Goal: Transaction & Acquisition: Book appointment/travel/reservation

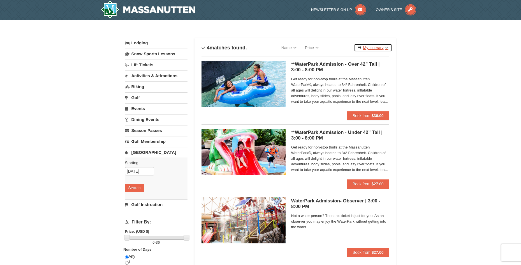
click at [378, 47] on link "My Itinerary" at bounding box center [373, 47] width 38 height 8
click at [413, 61] on div "× Categories List Filter My Itinerary Questions? 1-540-289-9441 Lodging Arrival…" at bounding box center [260, 182] width 521 height 325
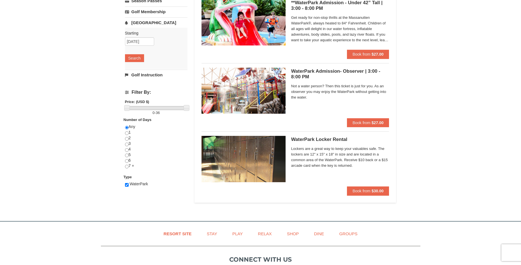
scroll to position [112, 0]
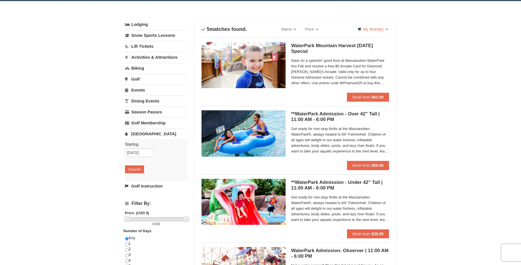
scroll to position [28, 0]
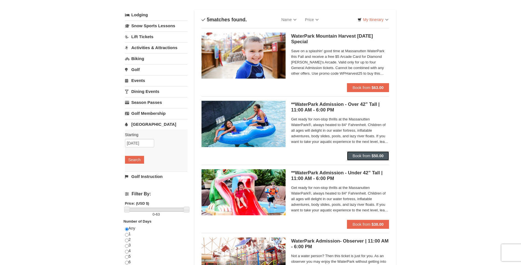
click at [373, 155] on strong "$50.00" at bounding box center [378, 155] width 12 height 4
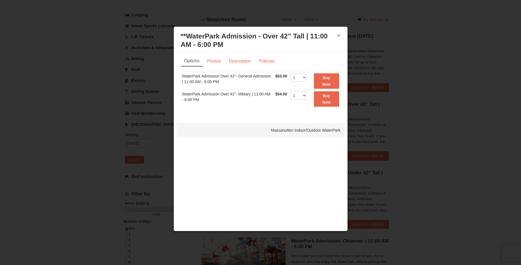
click at [338, 35] on button "×" at bounding box center [338, 36] width 3 height 6
